Goal: Transaction & Acquisition: Purchase product/service

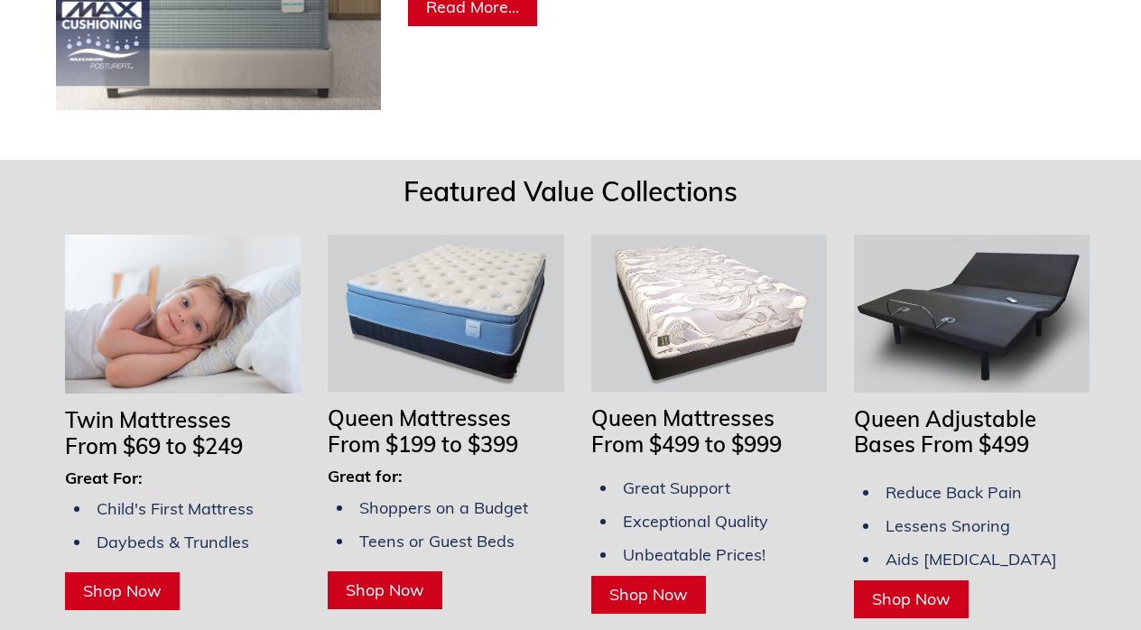
click at [459, 277] on img at bounding box center [446, 313] width 236 height 157
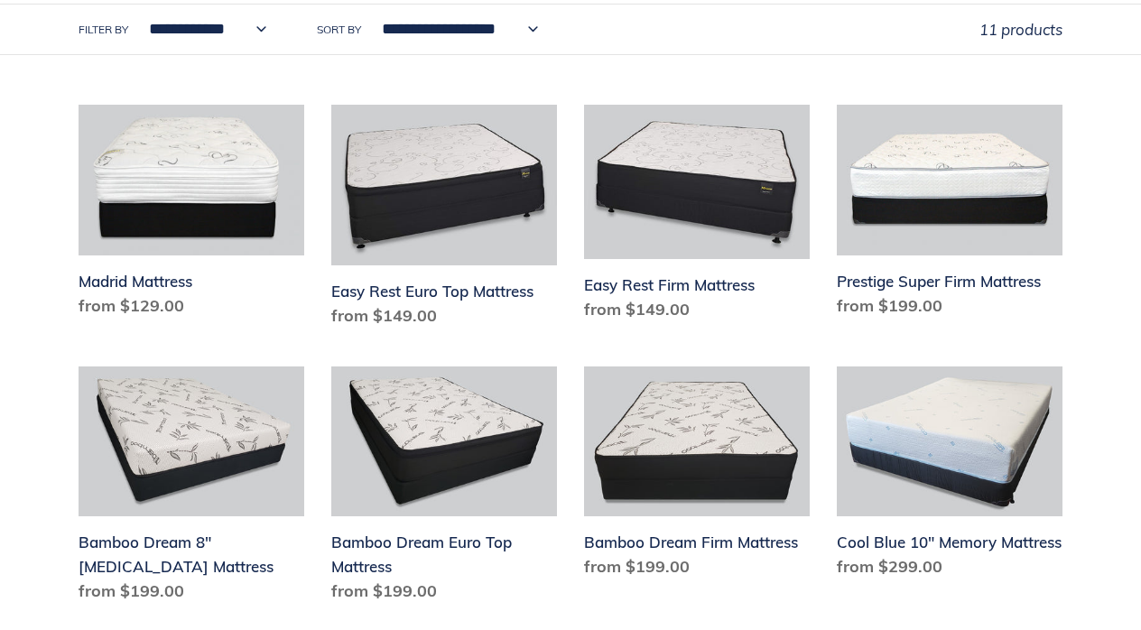
scroll to position [562, 0]
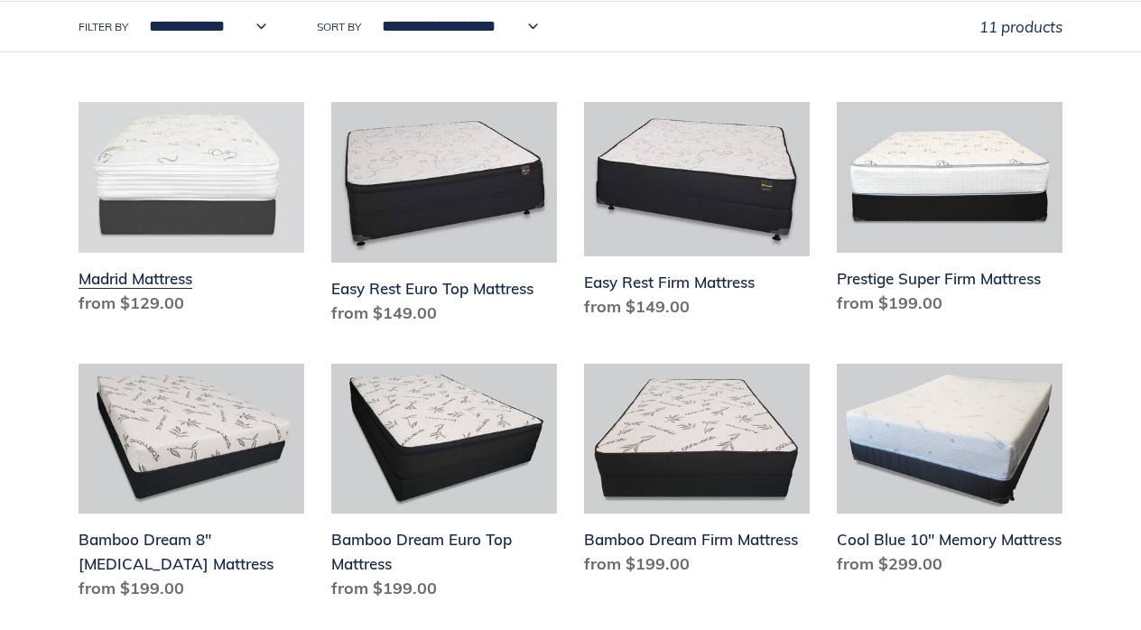
click at [206, 180] on link "Madrid Mattress" at bounding box center [192, 212] width 226 height 220
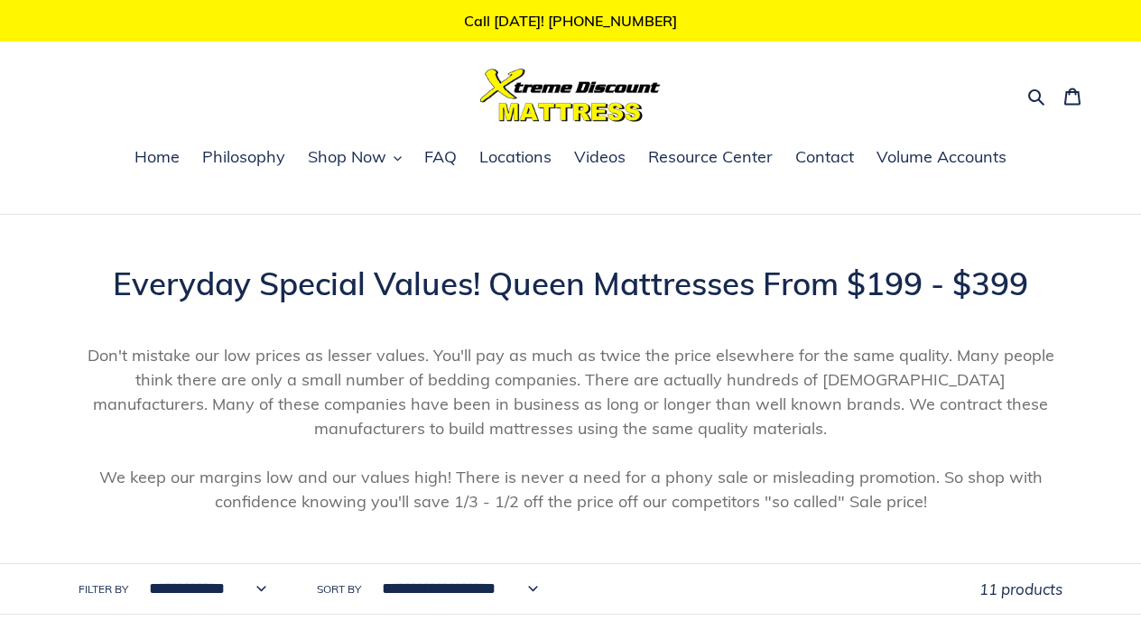
scroll to position [0, 0]
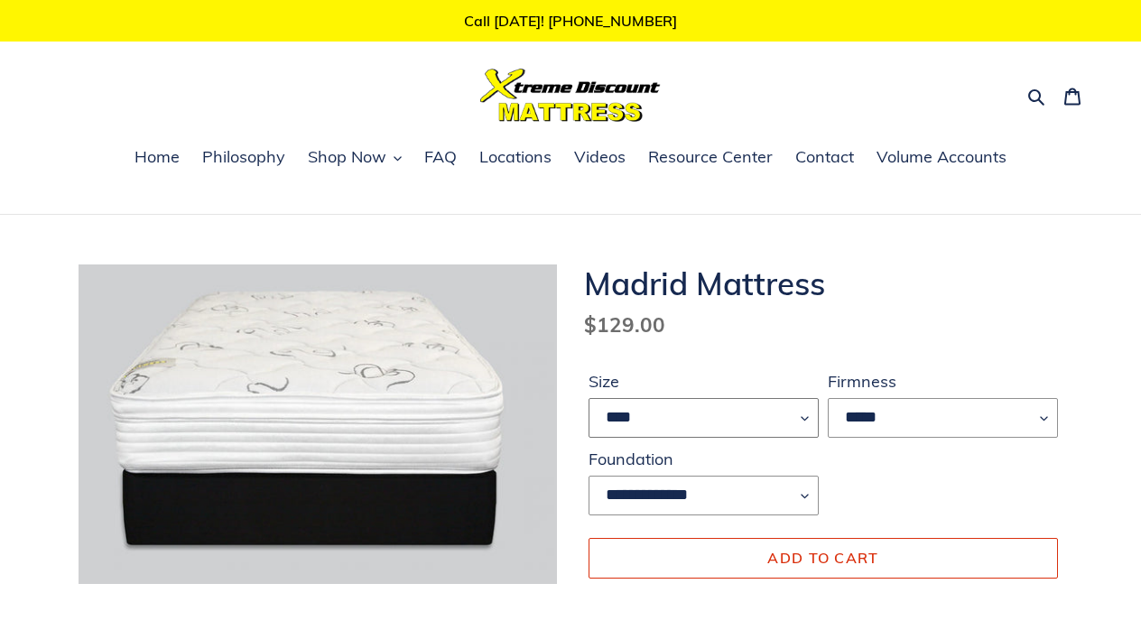
select select "*****"
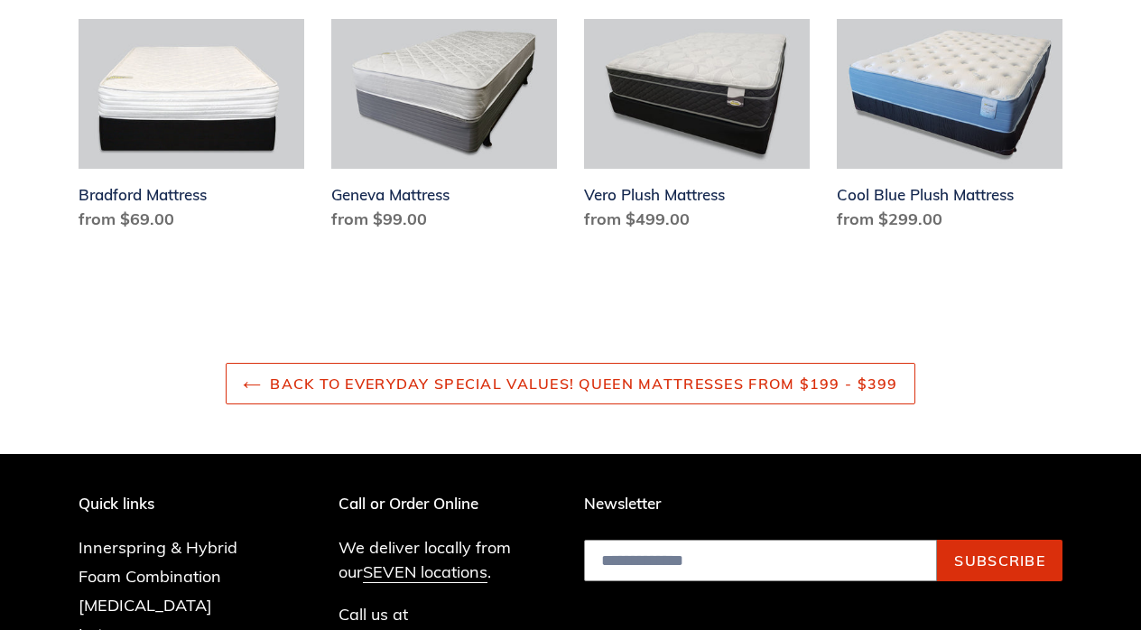
scroll to position [2351, 0]
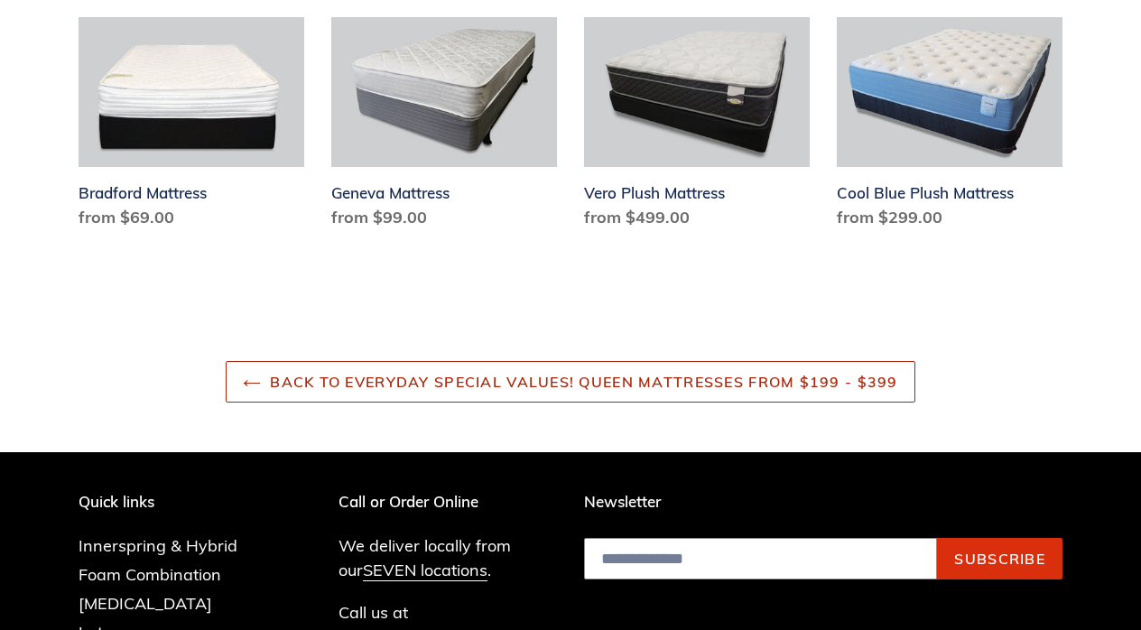
click at [869, 380] on link "Back to Everyday Special Values! Queen Mattresses From $199 - $399" at bounding box center [570, 382] width 689 height 42
